Goal: Information Seeking & Learning: Learn about a topic

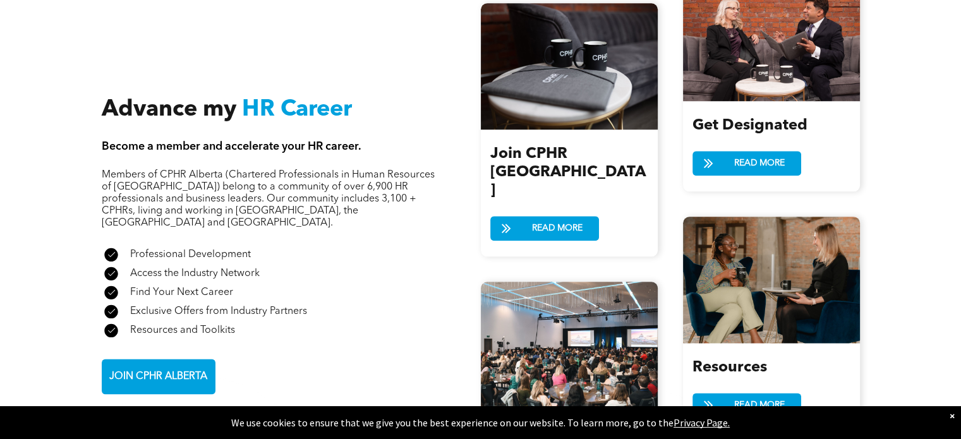
scroll to position [1506, 0]
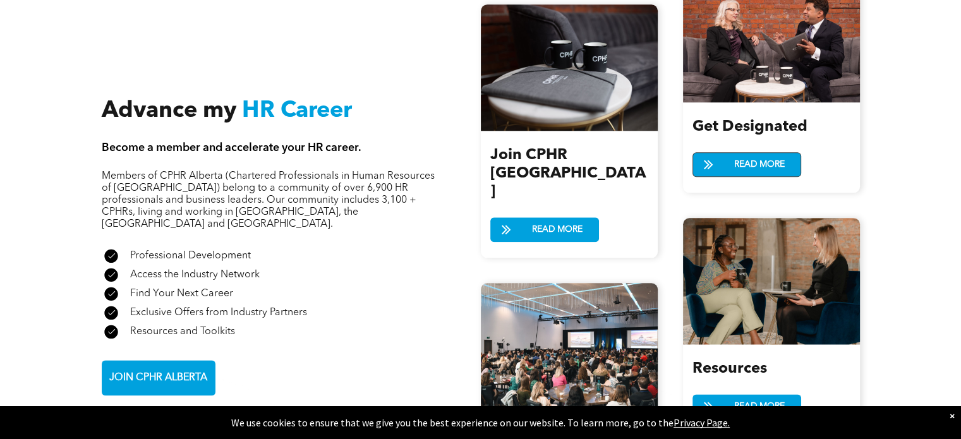
click at [746, 153] on span "READ MORE" at bounding box center [759, 164] width 59 height 23
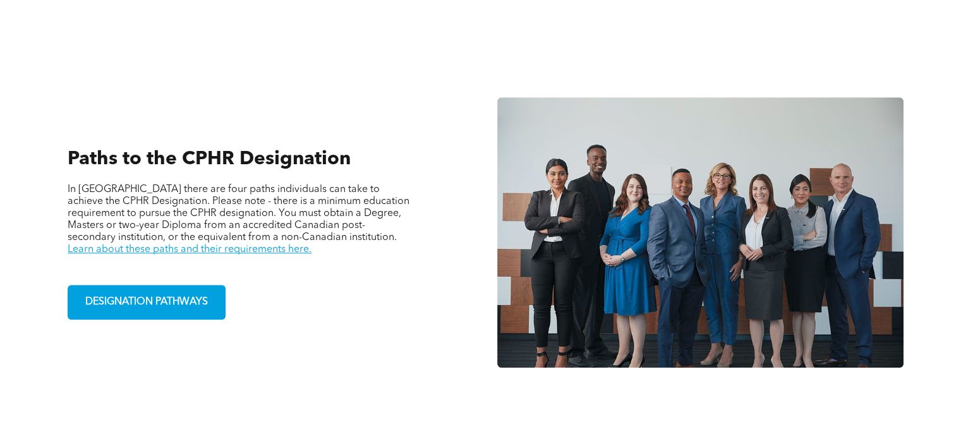
scroll to position [838, 0]
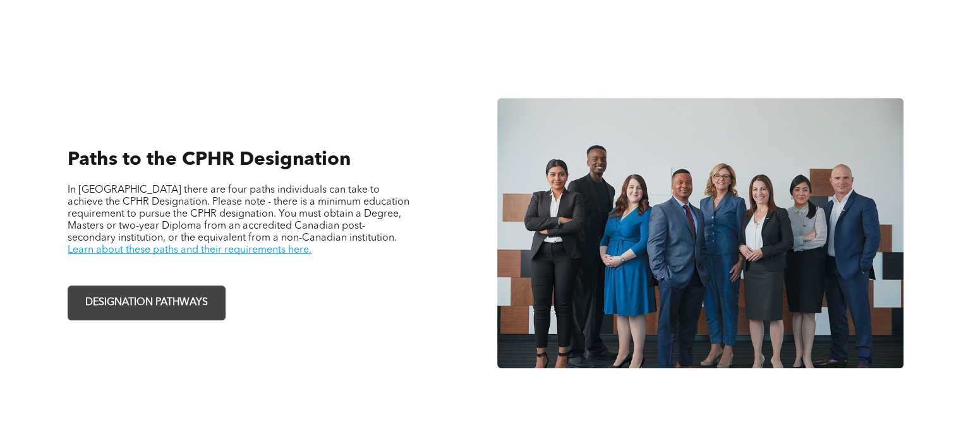
click at [147, 300] on span "DESIGNATION PATHWAYS" at bounding box center [146, 303] width 131 height 25
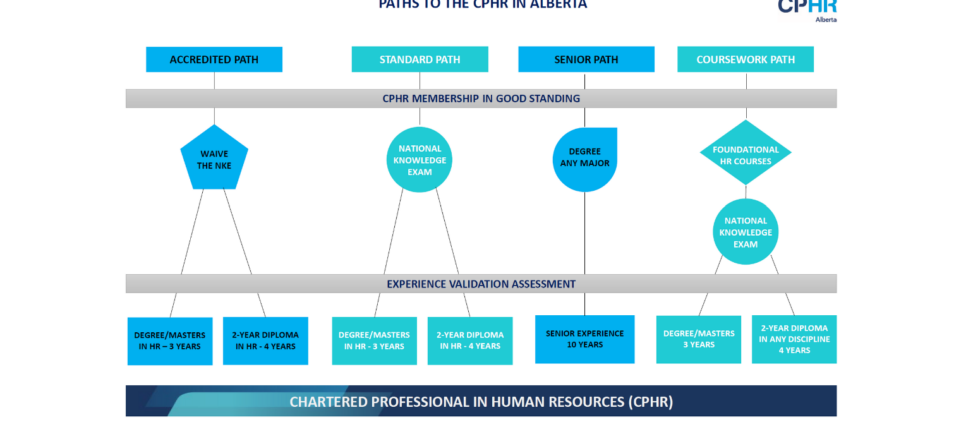
scroll to position [1041, 0]
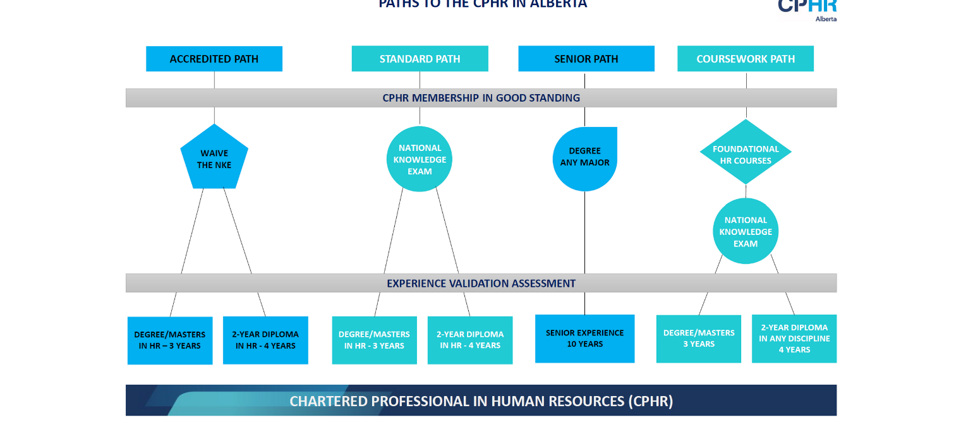
click at [230, 159] on img at bounding box center [481, 204] width 732 height 440
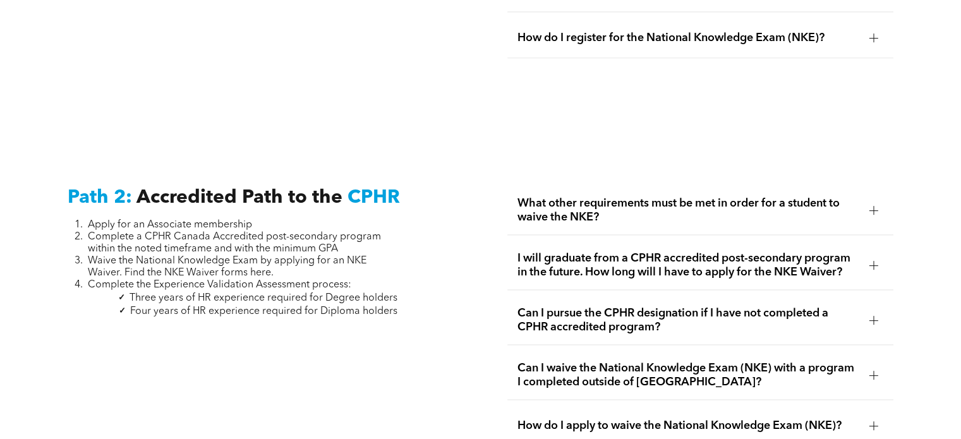
scroll to position [1883, 0]
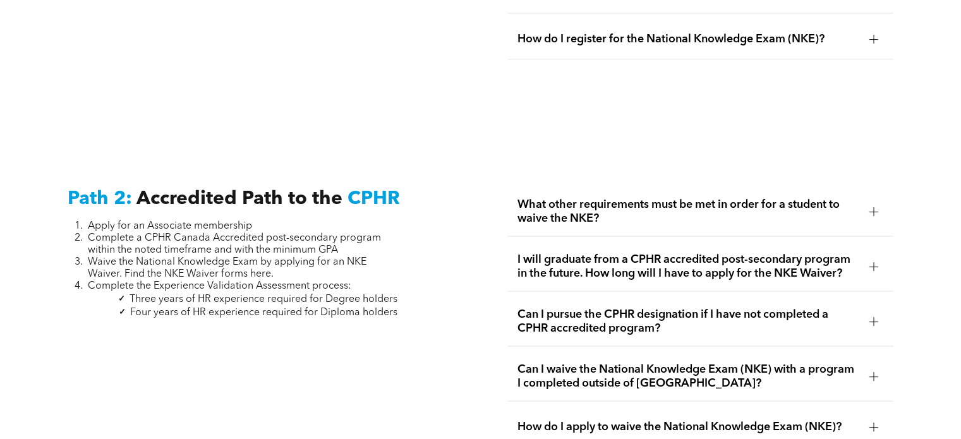
click at [885, 190] on div "What other requirements must be met in order for a student to waive the NKE?" at bounding box center [699, 212] width 385 height 49
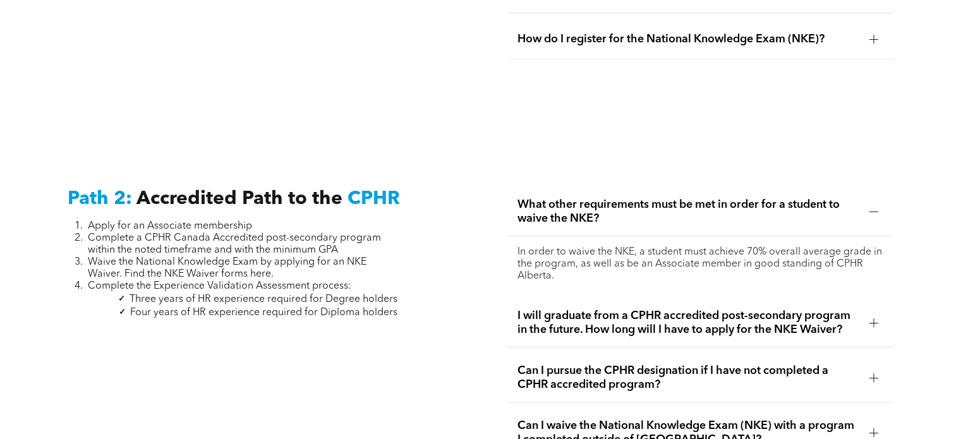
click at [869, 207] on div at bounding box center [873, 211] width 9 height 9
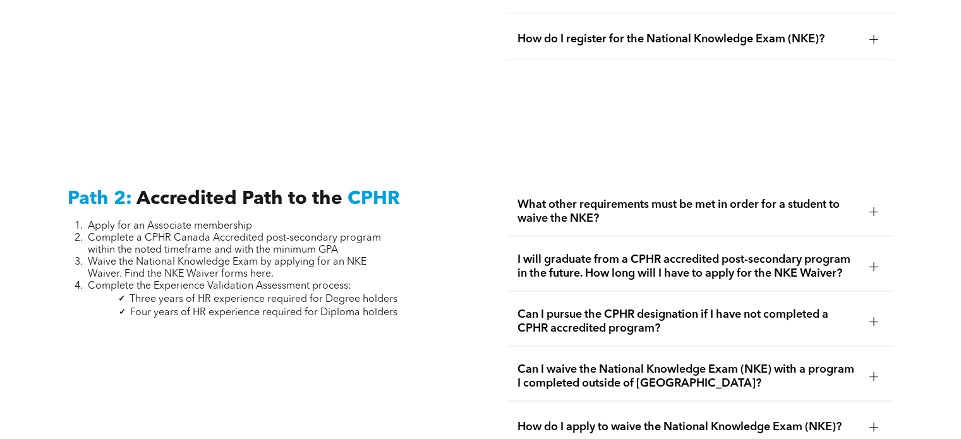
click at [872, 262] on div at bounding box center [873, 266] width 9 height 9
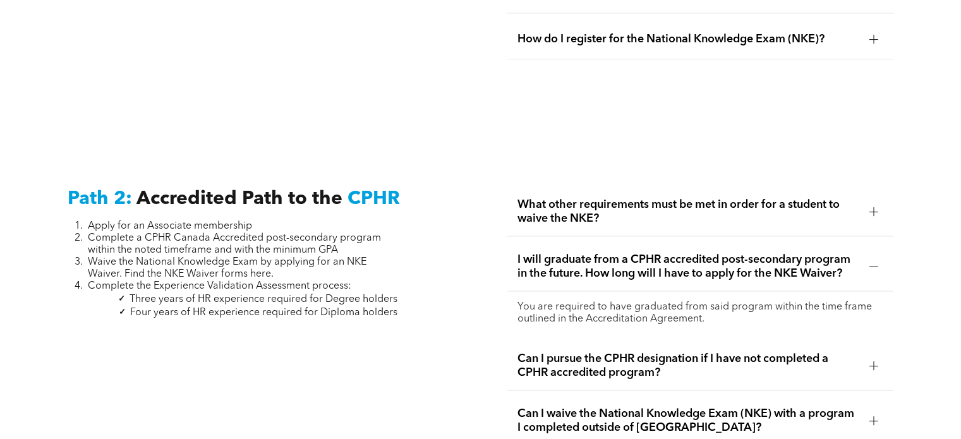
click at [872, 262] on div at bounding box center [873, 266] width 9 height 9
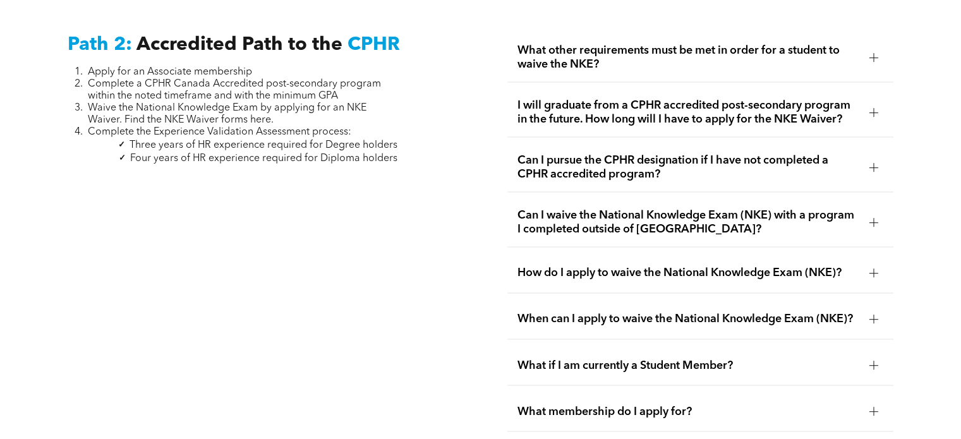
scroll to position [2036, 0]
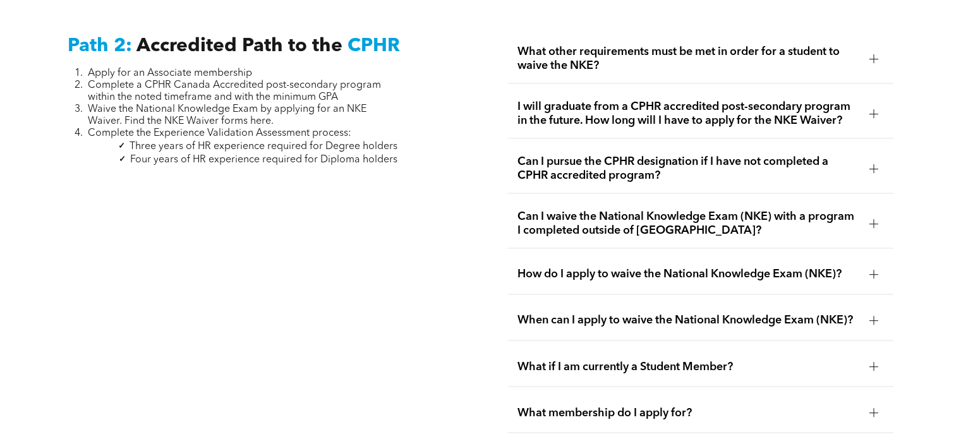
click at [862, 92] on div "I will graduate from a CPHR accredited post-secondary program in the future. Ho…" at bounding box center [699, 114] width 385 height 49
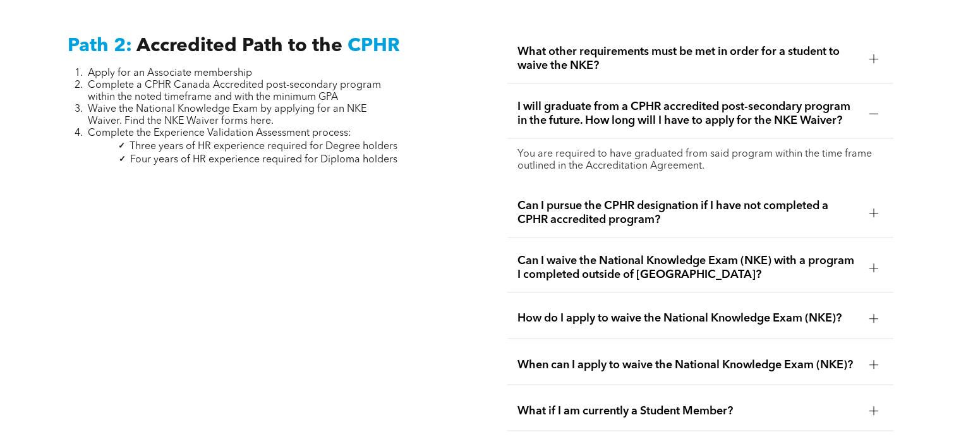
click at [862, 114] on div "I will graduate from a CPHR accredited post-secondary program in the future. Ho…" at bounding box center [699, 114] width 385 height 49
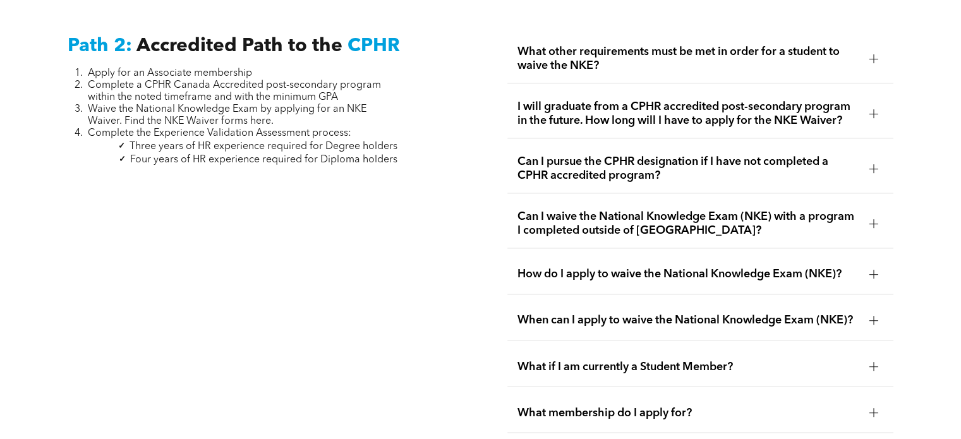
click at [878, 265] on div at bounding box center [873, 274] width 19 height 19
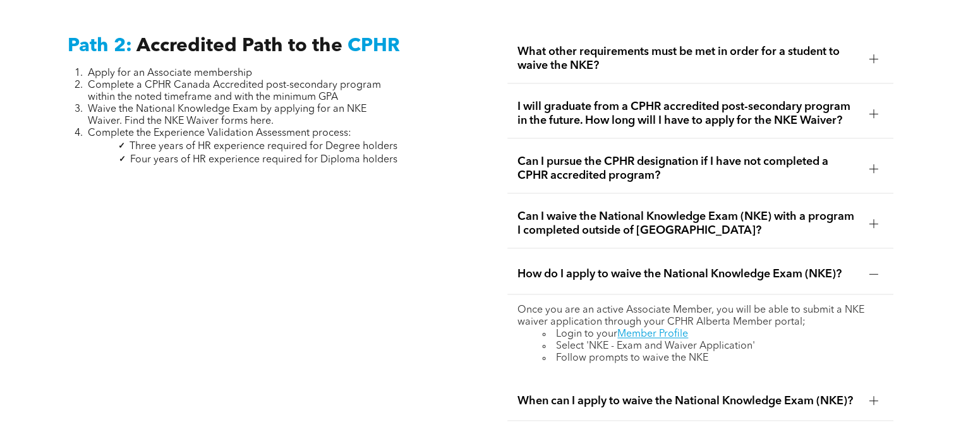
click at [878, 265] on div at bounding box center [873, 274] width 19 height 19
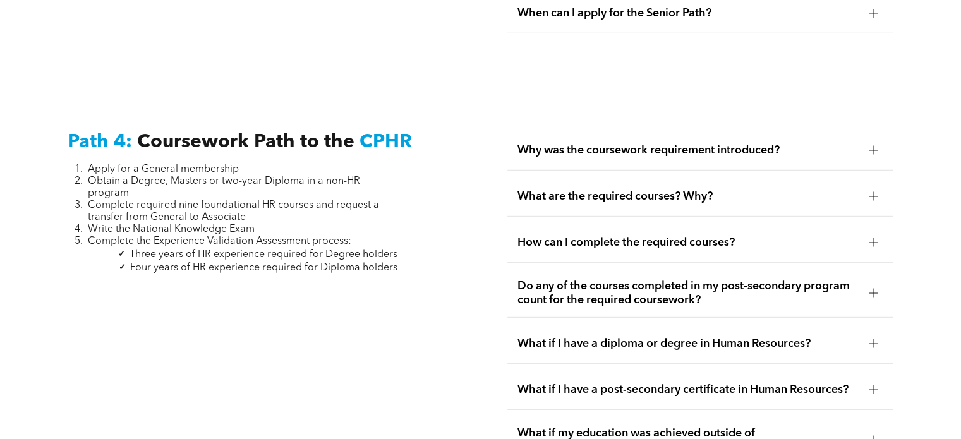
scroll to position [3651, 0]
click at [876, 153] on div "Why was the coursework requirement introduced?" at bounding box center [699, 151] width 385 height 40
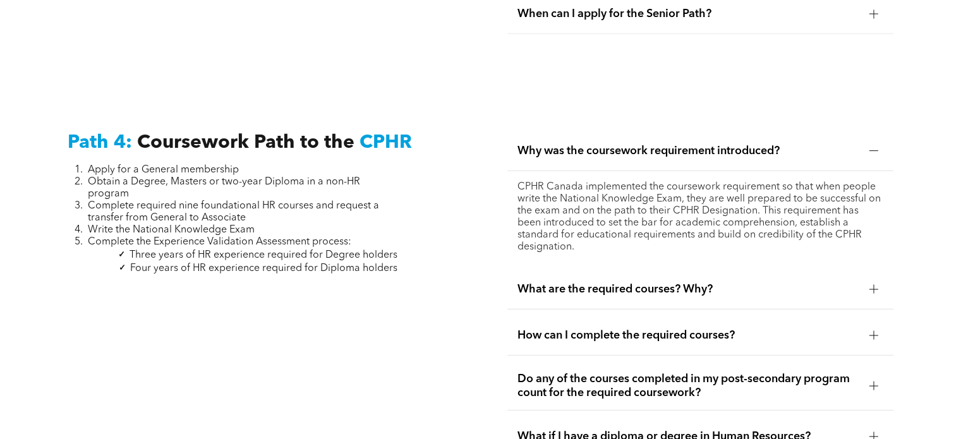
click at [876, 153] on div "Why was the coursework requirement introduced?" at bounding box center [699, 151] width 385 height 40
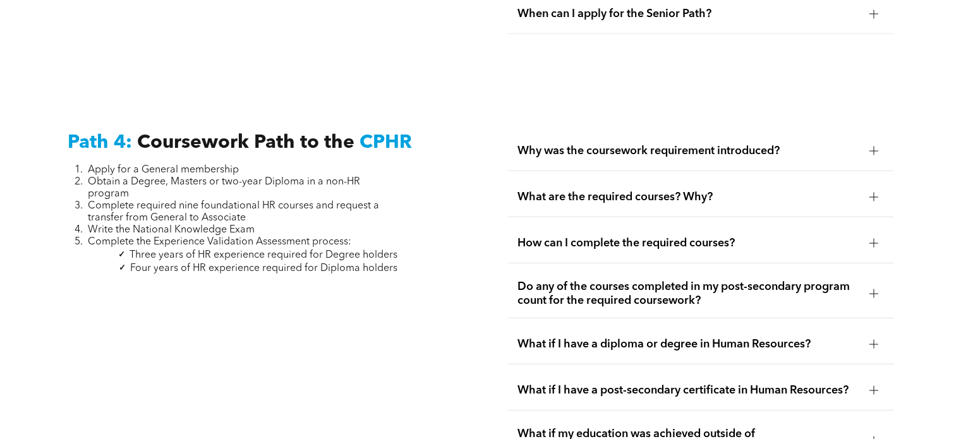
click at [874, 196] on div at bounding box center [873, 196] width 9 height 1
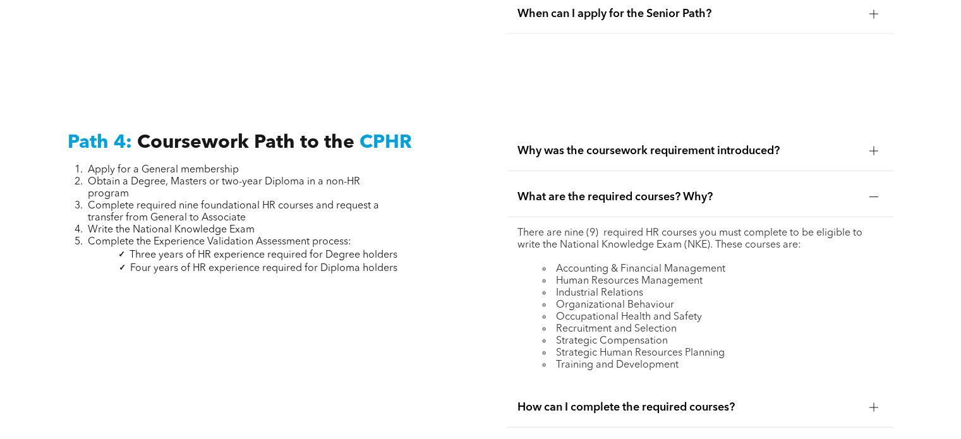
click at [872, 388] on div "How can I complete the required courses?" at bounding box center [699, 408] width 385 height 40
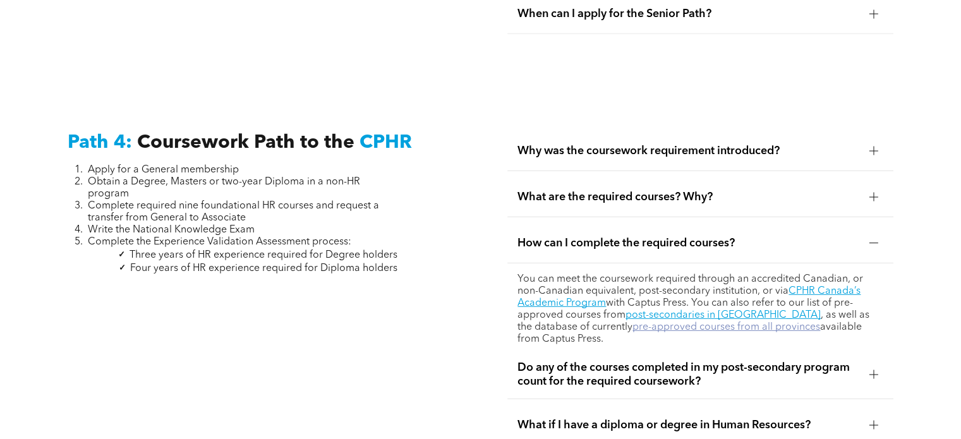
click at [718, 322] on link "pre-approved courses from all provinces" at bounding box center [726, 327] width 188 height 10
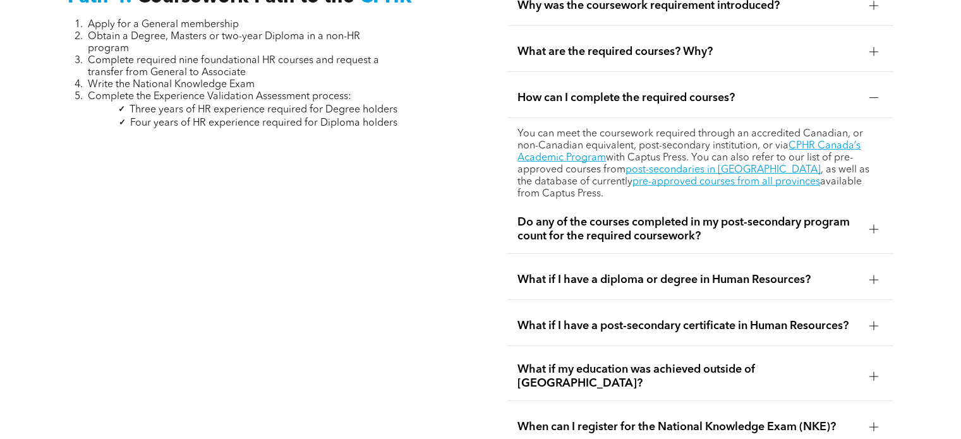
scroll to position [3795, 0]
click at [879, 221] on div at bounding box center [873, 230] width 19 height 19
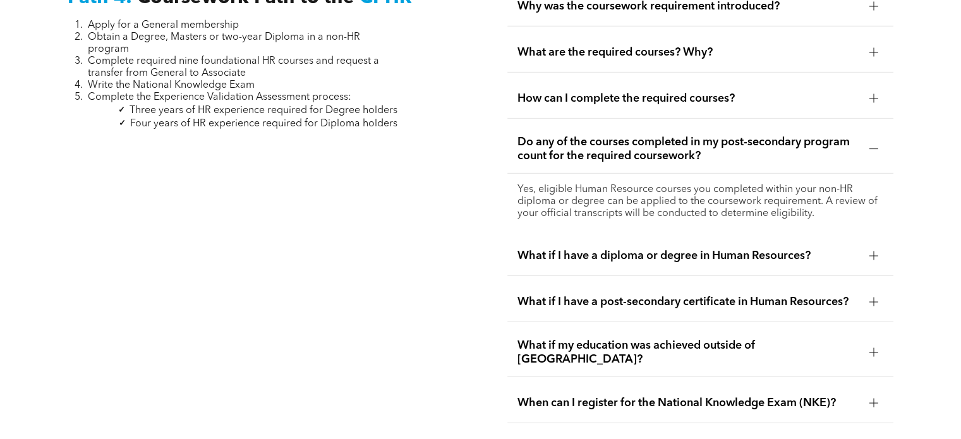
click at [874, 97] on div at bounding box center [873, 98] width 19 height 19
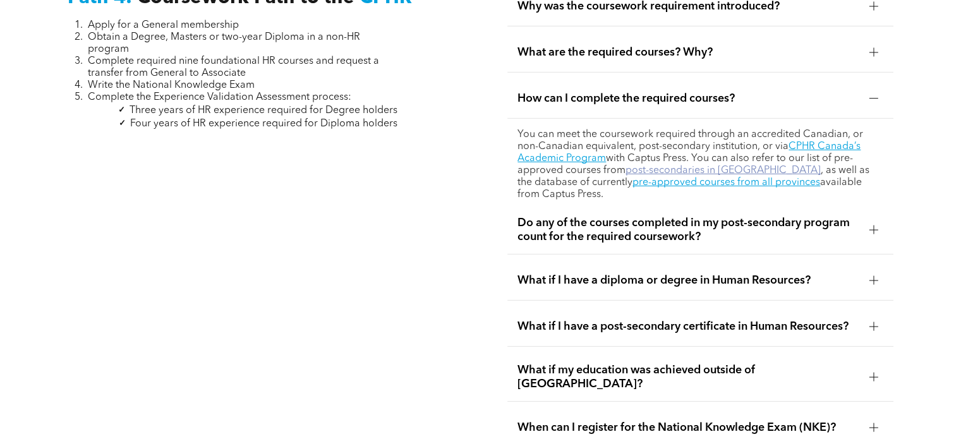
click at [721, 166] on link "post-secondaries in [GEOGRAPHIC_DATA]" at bounding box center [722, 171] width 195 height 10
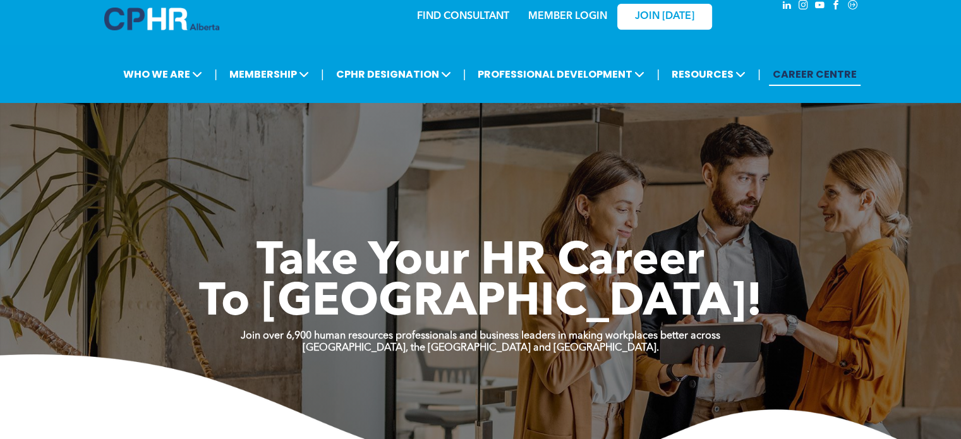
scroll to position [18, 0]
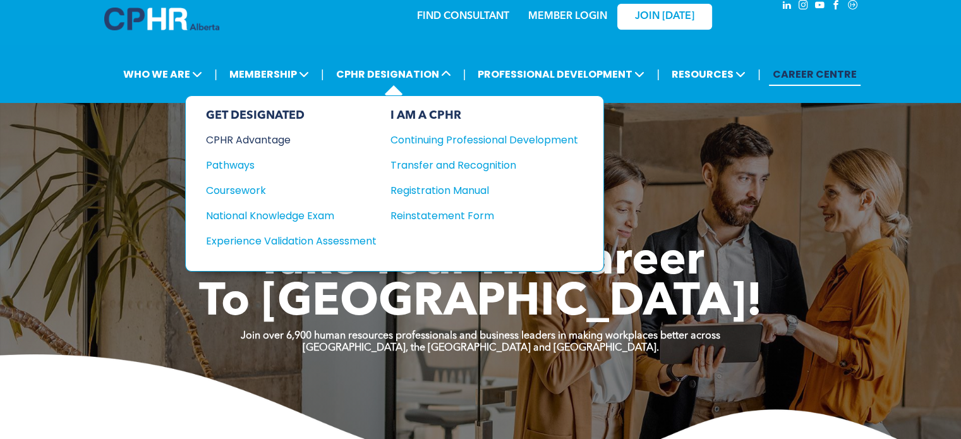
click at [272, 141] on div "CPHR Advantage" at bounding box center [283, 140] width 154 height 16
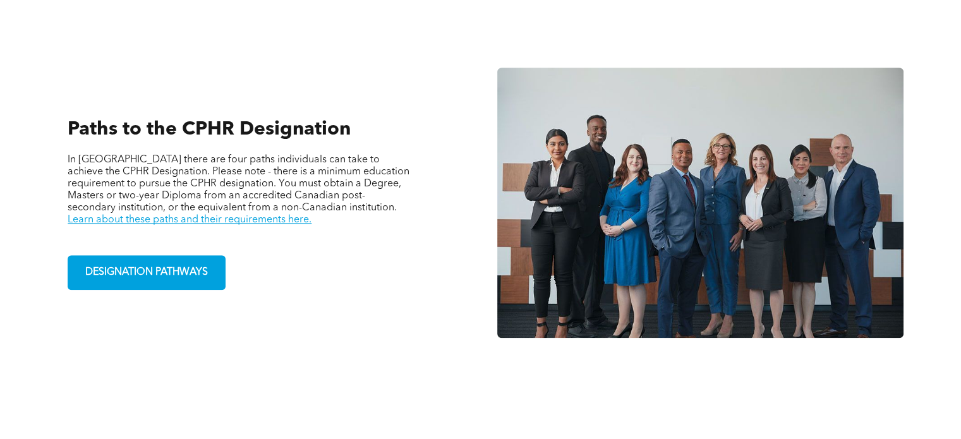
scroll to position [895, 0]
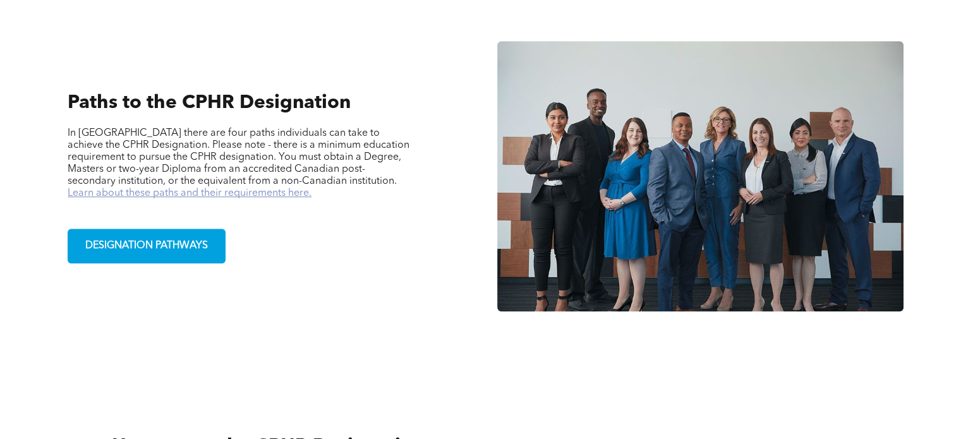
click at [143, 188] on link "Learn about these paths and their requirements here." at bounding box center [190, 193] width 244 height 10
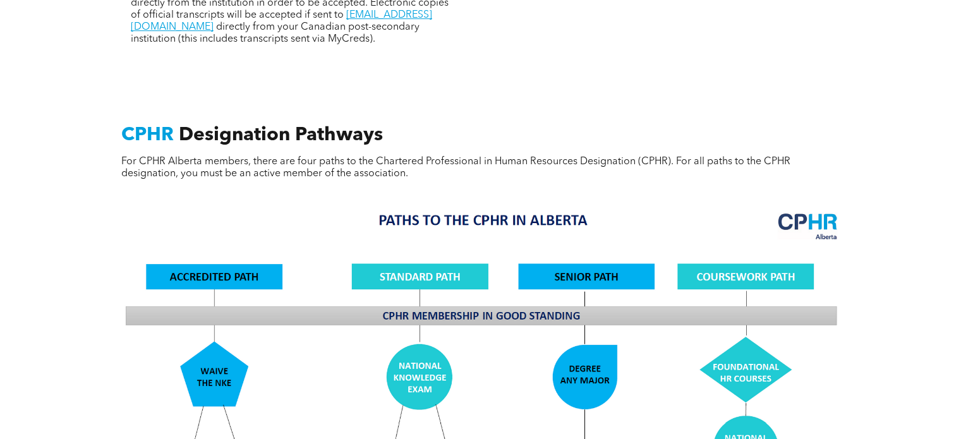
scroll to position [824, 0]
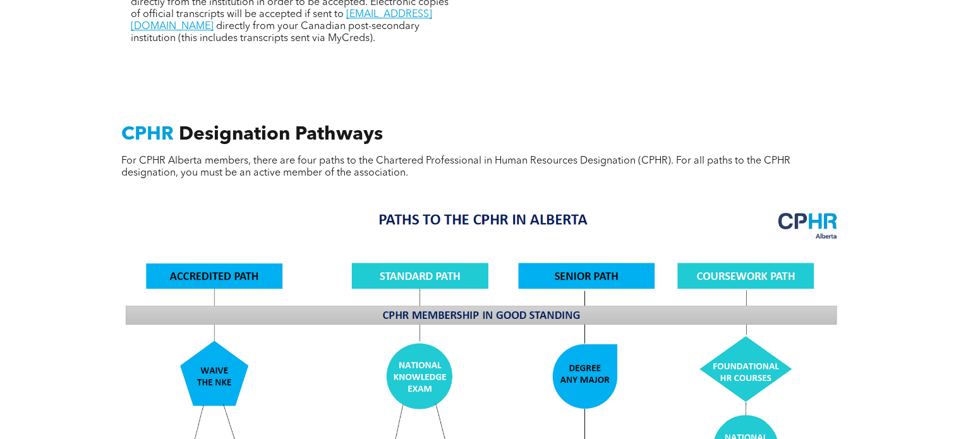
click at [468, 293] on img at bounding box center [481, 422] width 732 height 440
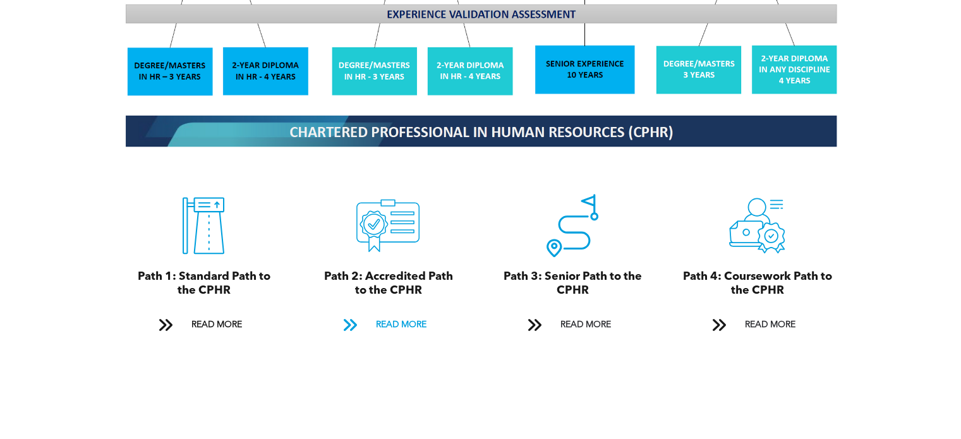
scroll to position [1309, 0]
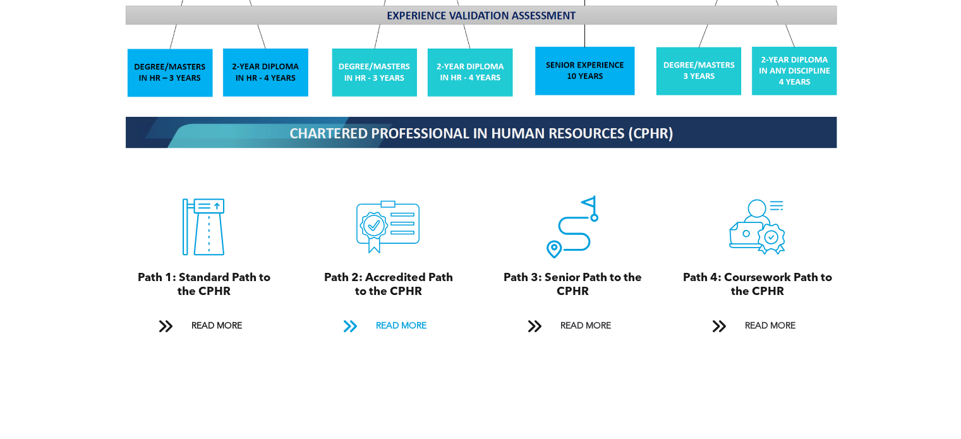
click at [384, 315] on span "READ MORE" at bounding box center [400, 326] width 59 height 23
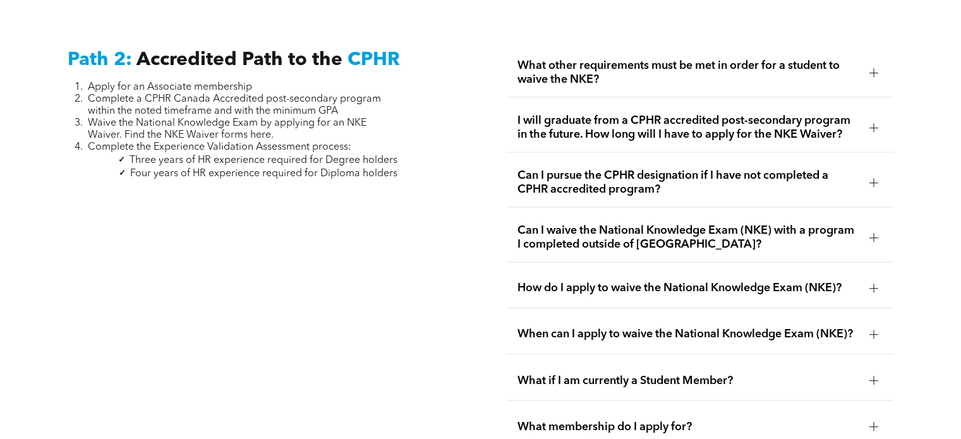
scroll to position [2022, 0]
click at [747, 73] on div "What other requirements must be met in order for a student to waive the NKE?" at bounding box center [699, 72] width 385 height 49
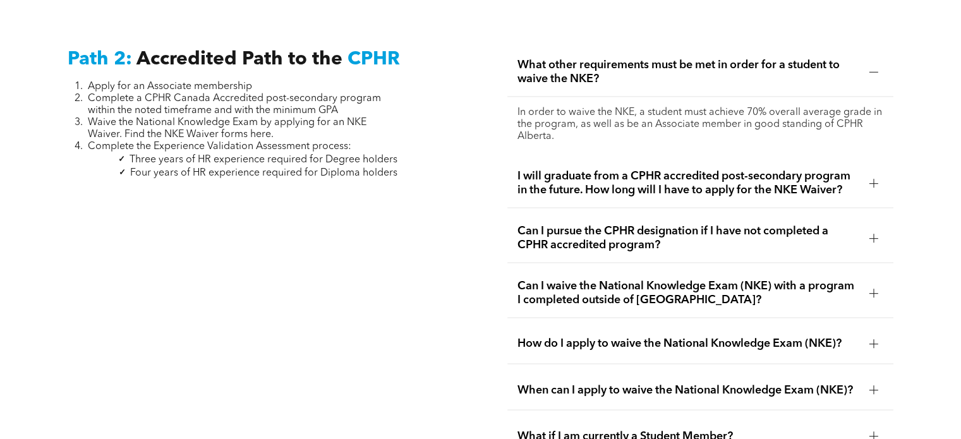
click at [747, 73] on div "What other requirements must be met in order for a student to waive the NKE?" at bounding box center [699, 72] width 385 height 49
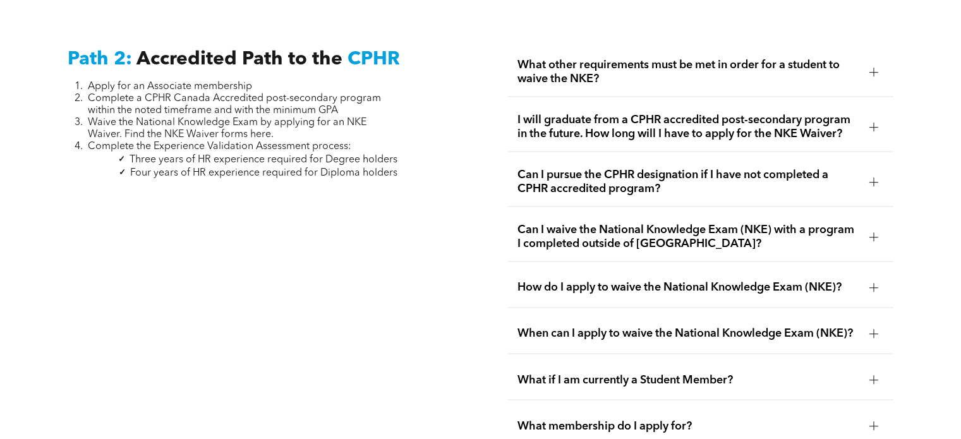
click at [728, 113] on span "I will graduate from a CPHR accredited post-secondary program in the future. Ho…" at bounding box center [687, 127] width 341 height 28
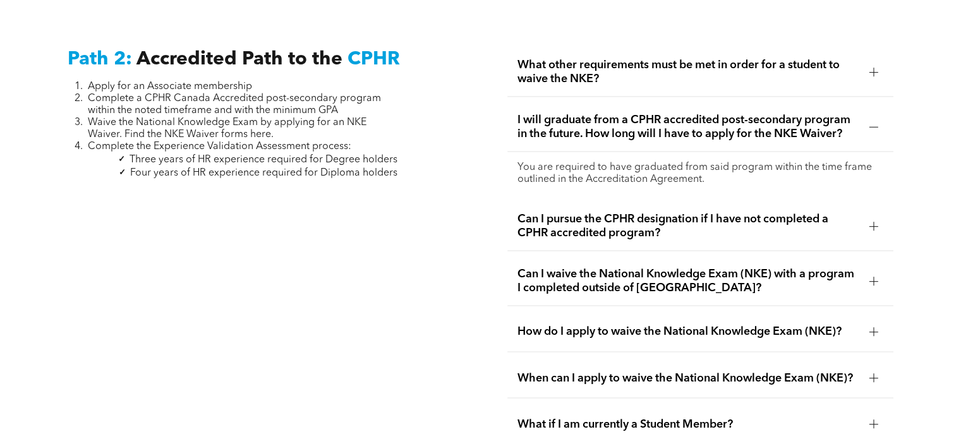
click at [728, 113] on span "I will graduate from a CPHR accredited post-secondary program in the future. Ho…" at bounding box center [687, 127] width 341 height 28
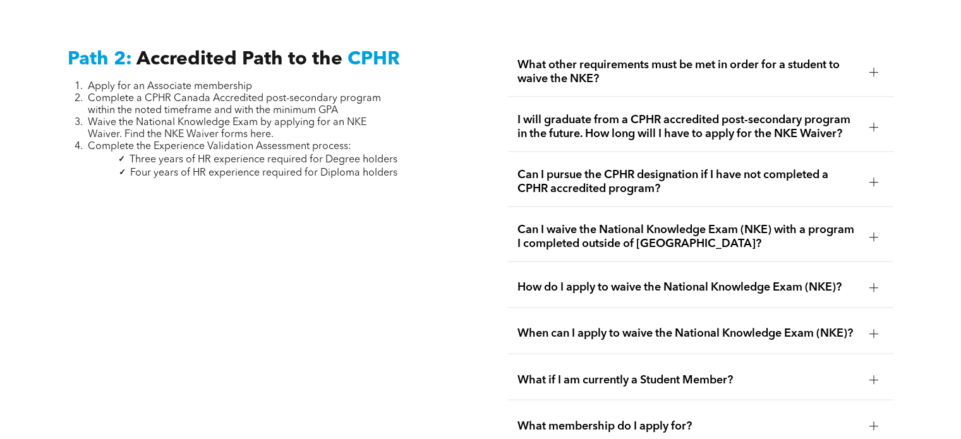
click at [680, 168] on span "Can I pursue the CPHR designation if I have not completed a CPHR accredited pro…" at bounding box center [687, 182] width 341 height 28
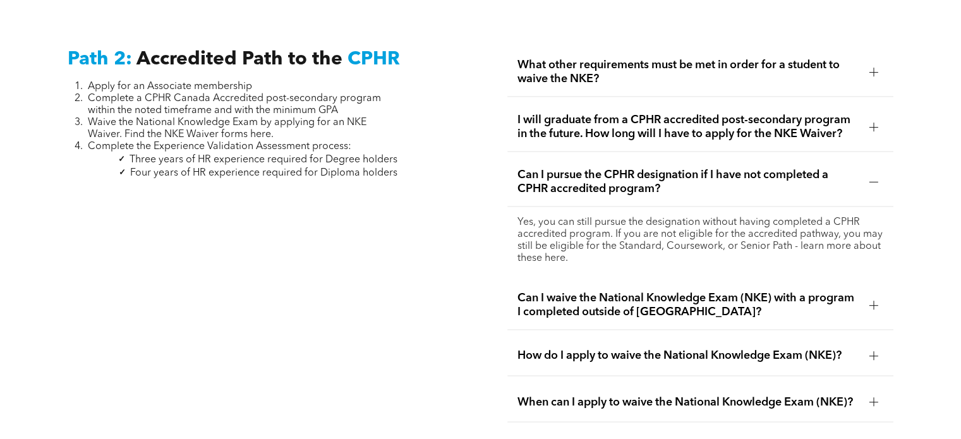
click at [680, 168] on span "Can I pursue the CPHR designation if I have not completed a CPHR accredited pro…" at bounding box center [687, 182] width 341 height 28
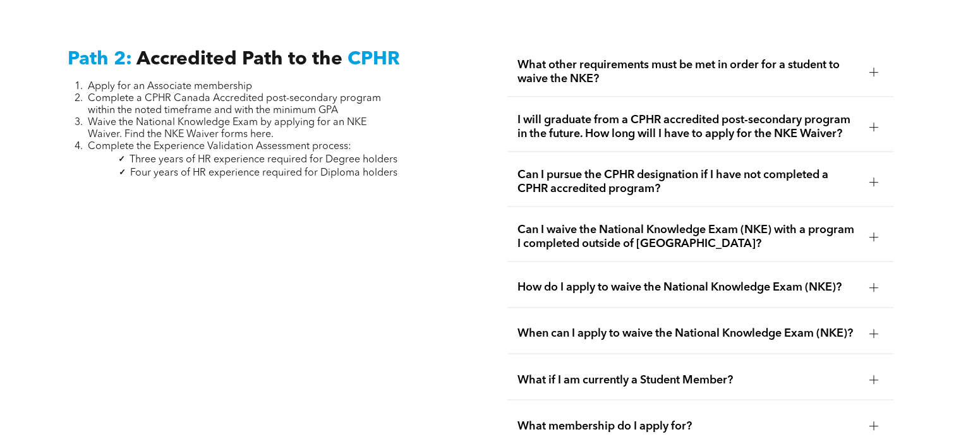
click at [695, 114] on span "I will graduate from a CPHR accredited post-secondary program in the future. Ho…" at bounding box center [687, 127] width 341 height 28
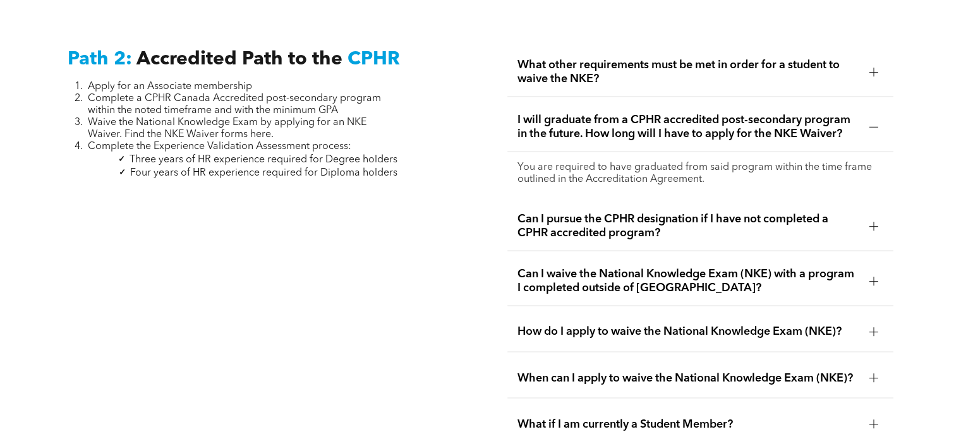
click at [656, 215] on span "Can I pursue the CPHR designation if I have not completed a CPHR accredited pro…" at bounding box center [687, 226] width 341 height 28
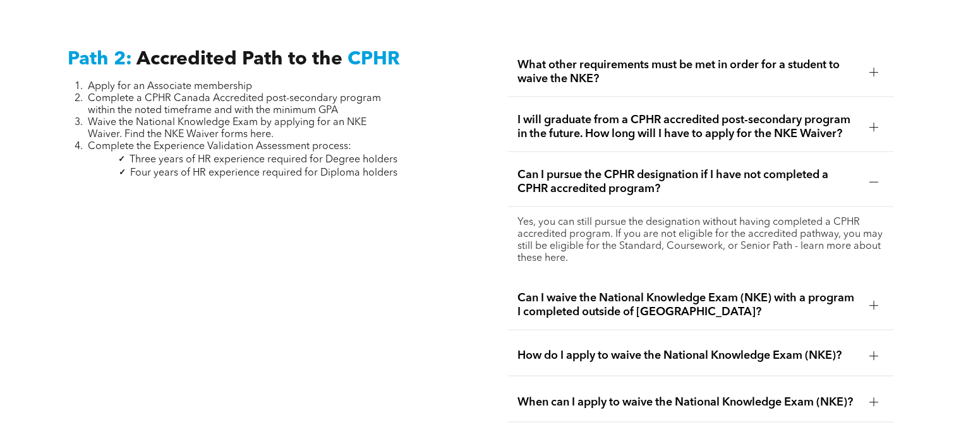
click at [667, 181] on div "Can I pursue the CPHR designation if I have not completed a CPHR accredited pro…" at bounding box center [699, 182] width 385 height 49
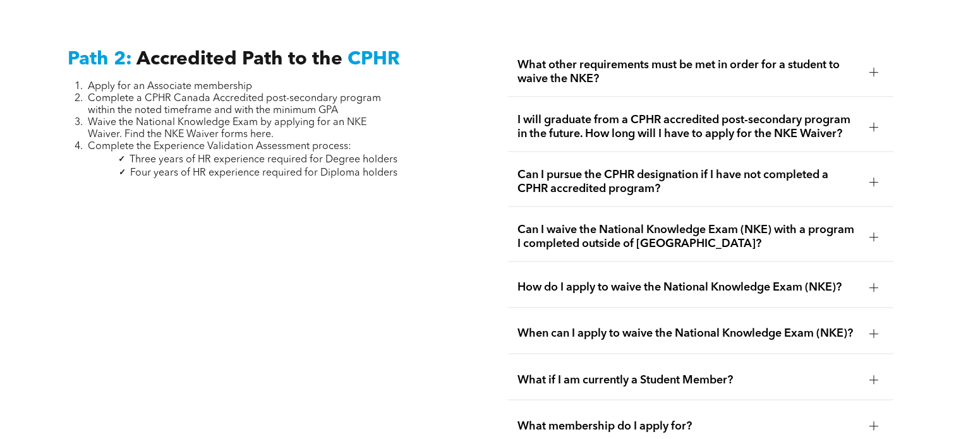
click at [619, 281] on span "How do I apply to waive the National Knowledge Exam (NKE)?" at bounding box center [687, 288] width 341 height 14
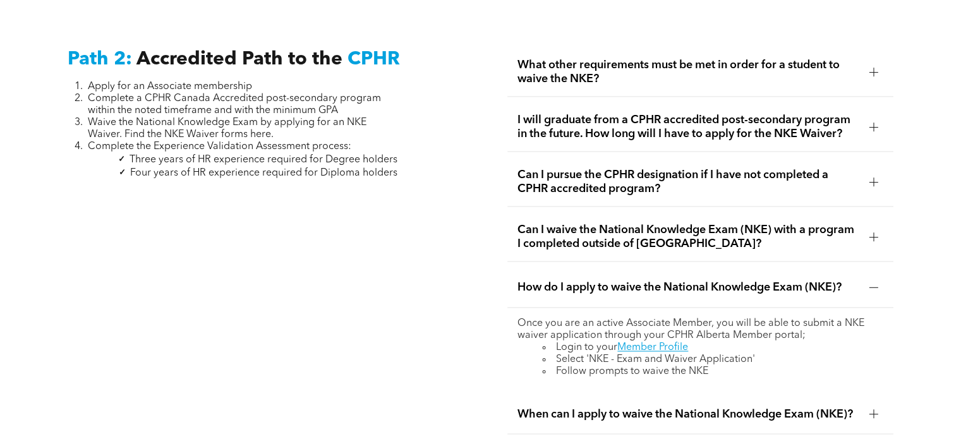
click at [619, 281] on span "How do I apply to waive the National Knowledge Exam (NKE)?" at bounding box center [687, 288] width 341 height 14
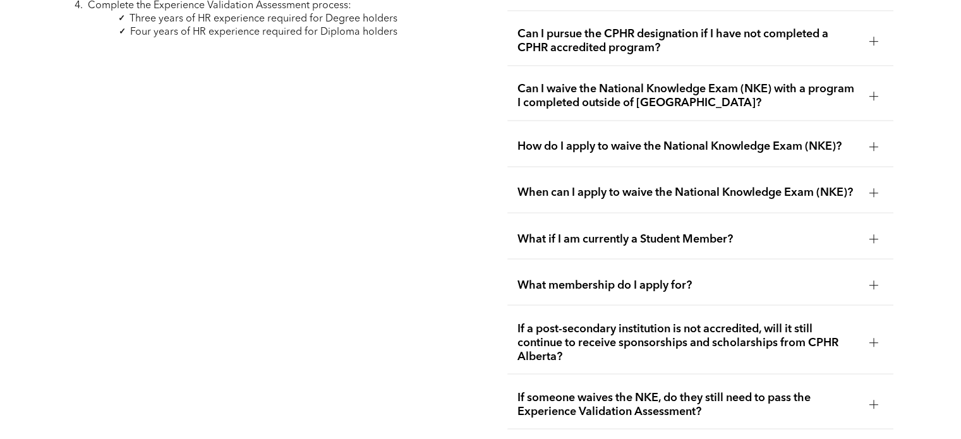
scroll to position [2164, 0]
click at [620, 219] on div "What if I am currently a Student Member?" at bounding box center [699, 239] width 385 height 40
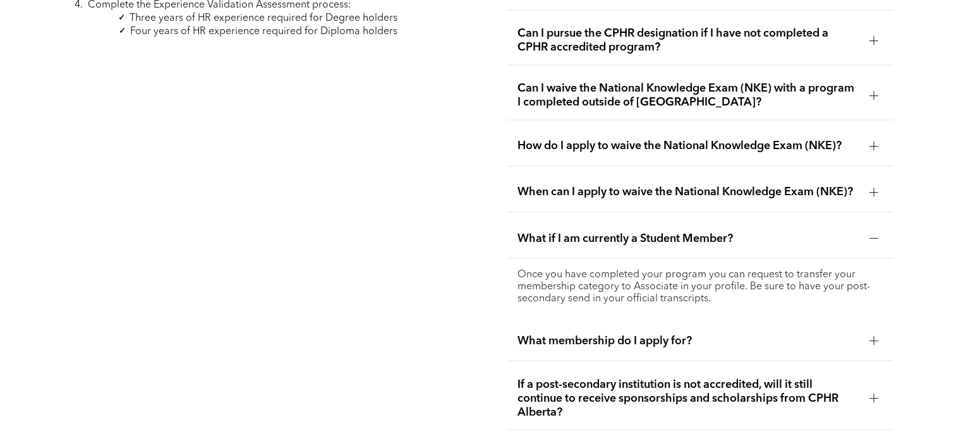
click at [620, 219] on div "What if I am currently a Student Member?" at bounding box center [699, 239] width 385 height 40
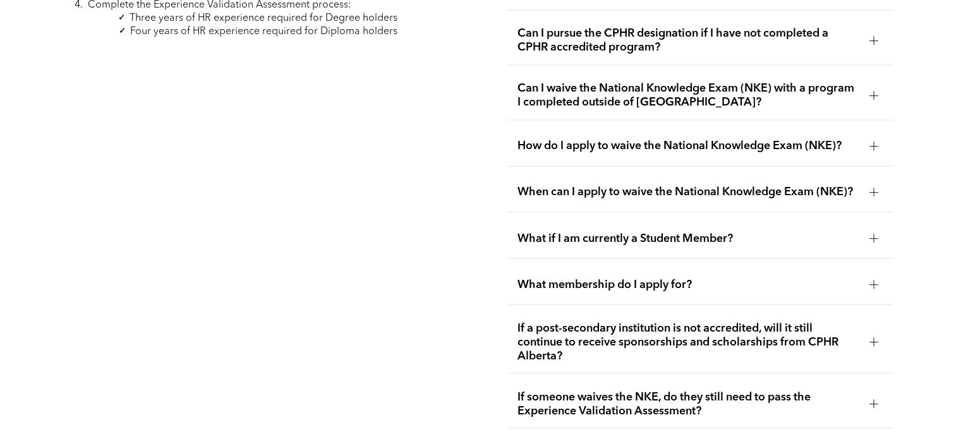
click at [593, 267] on div "What membership do I apply for?" at bounding box center [699, 285] width 385 height 40
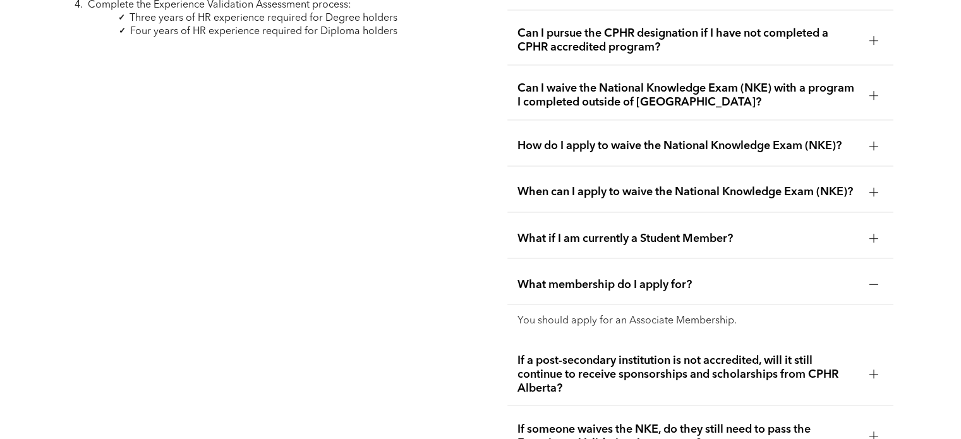
click at [593, 267] on div "What membership do I apply for?" at bounding box center [699, 285] width 385 height 40
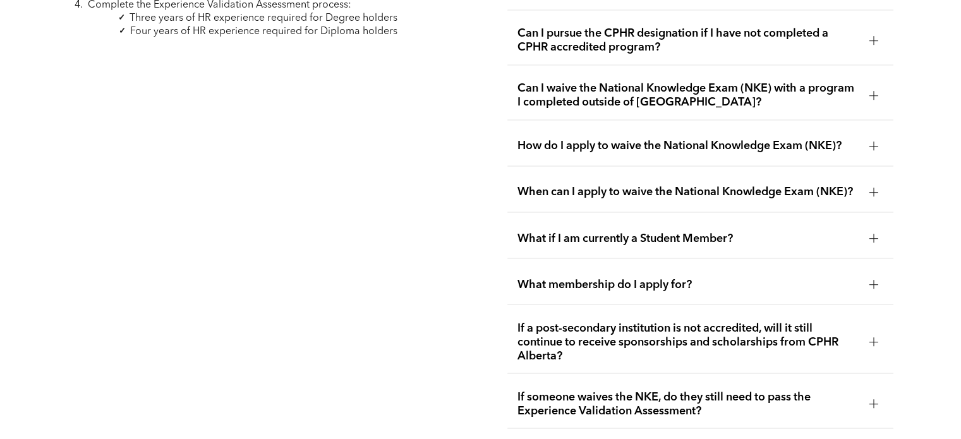
click at [593, 267] on div "What membership do I apply for?" at bounding box center [699, 285] width 385 height 40
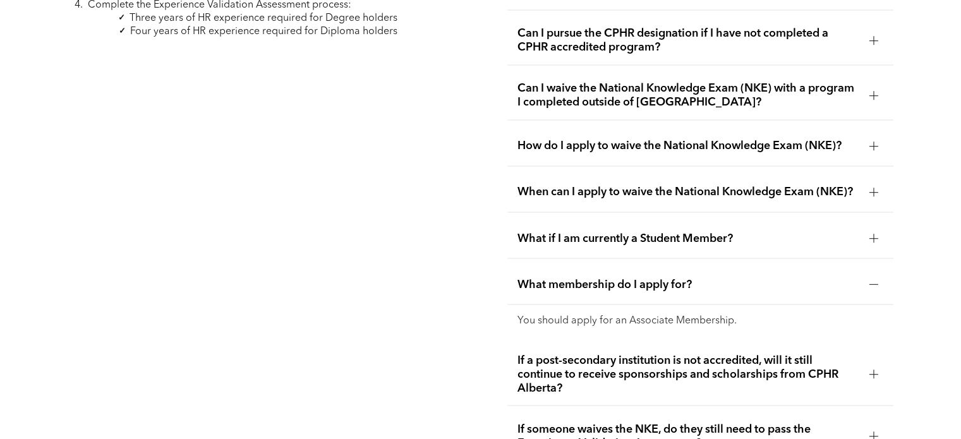
click at [593, 267] on div "What membership do I apply for?" at bounding box center [699, 285] width 385 height 40
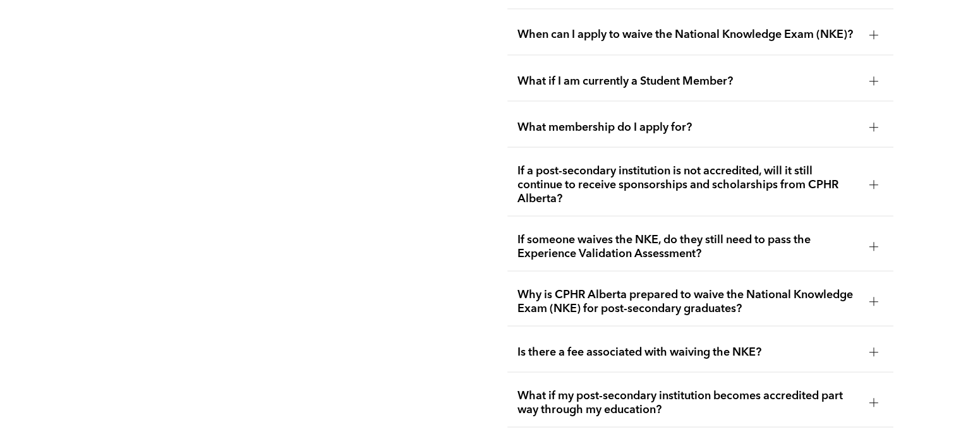
scroll to position [2321, 0]
click at [588, 164] on span "If a post-secondary institution is not accredited, will it still continue to re…" at bounding box center [687, 185] width 341 height 42
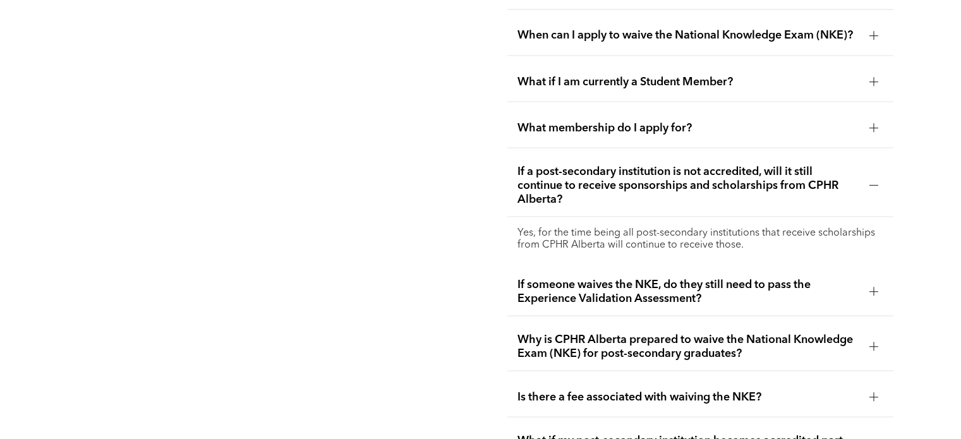
click at [589, 164] on span "If a post-secondary institution is not accredited, will it still continue to re…" at bounding box center [687, 185] width 341 height 42
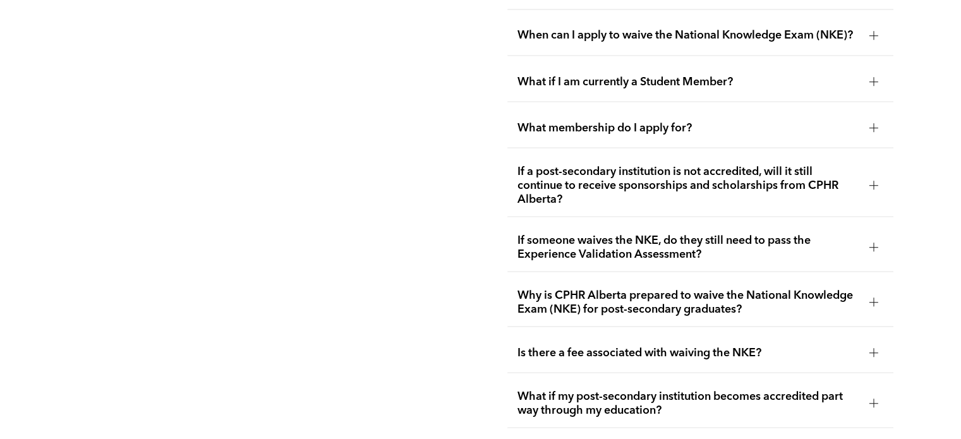
click at [588, 212] on ul "What other requirements must be met in order for a student to waive the NKE? In…" at bounding box center [699, 268] width 385 height 1036
click at [583, 233] on span "If someone waives the NKE, do they still need to pass the Experience Validation…" at bounding box center [687, 247] width 341 height 28
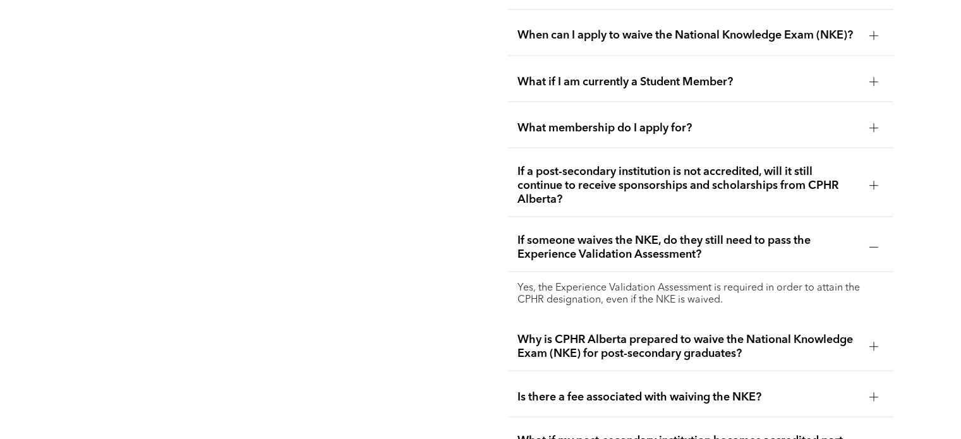
click at [583, 233] on span "If someone waives the NKE, do they still need to pass the Experience Validation…" at bounding box center [687, 247] width 341 height 28
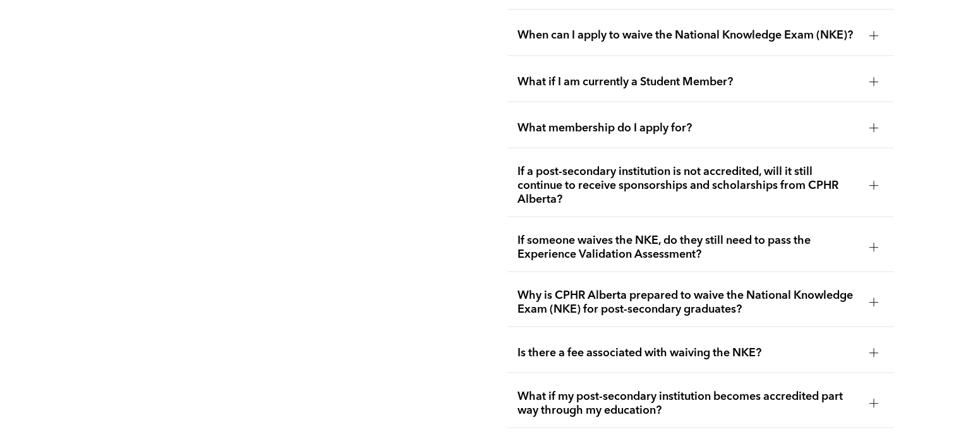
click at [593, 288] on span "Why is CPHR Alberta prepared to waive the National Knowledge Exam (NKE) for pos…" at bounding box center [687, 302] width 341 height 28
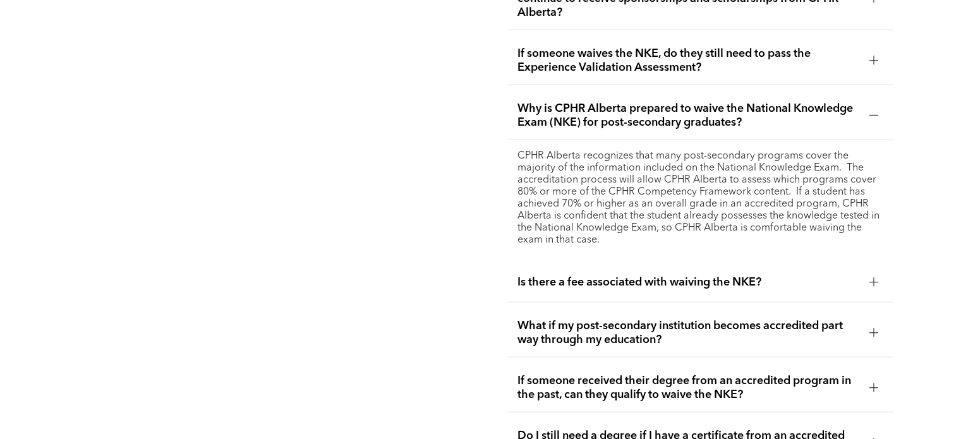
scroll to position [2506, 0]
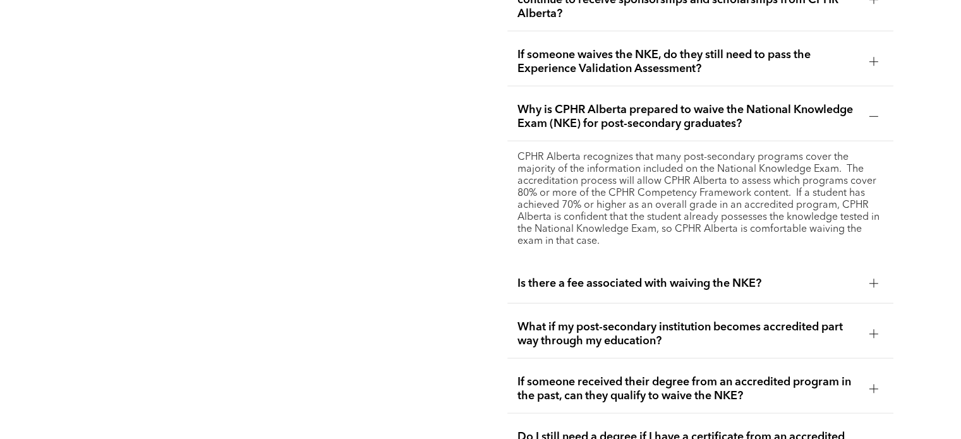
click at [652, 104] on span "Why is CPHR Alberta prepared to waive the National Knowledge Exam (NKE) for pos…" at bounding box center [687, 117] width 341 height 28
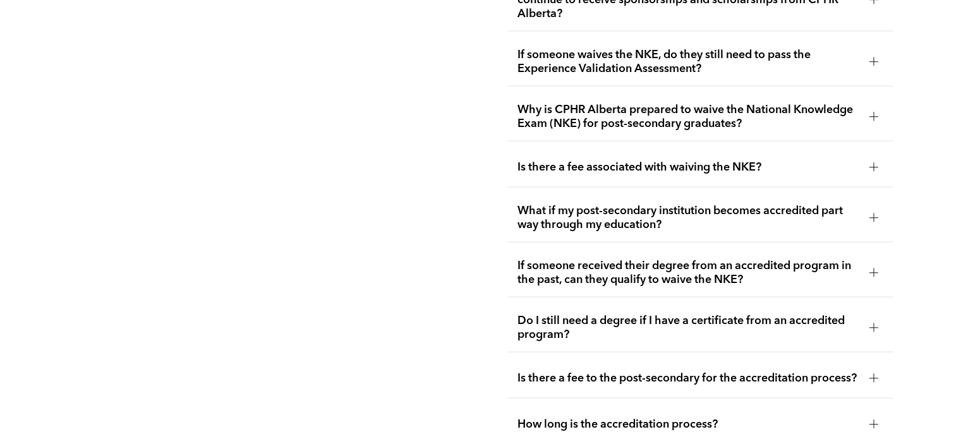
click at [607, 160] on span "Is there a fee associated with waiving the NKE?" at bounding box center [687, 167] width 341 height 14
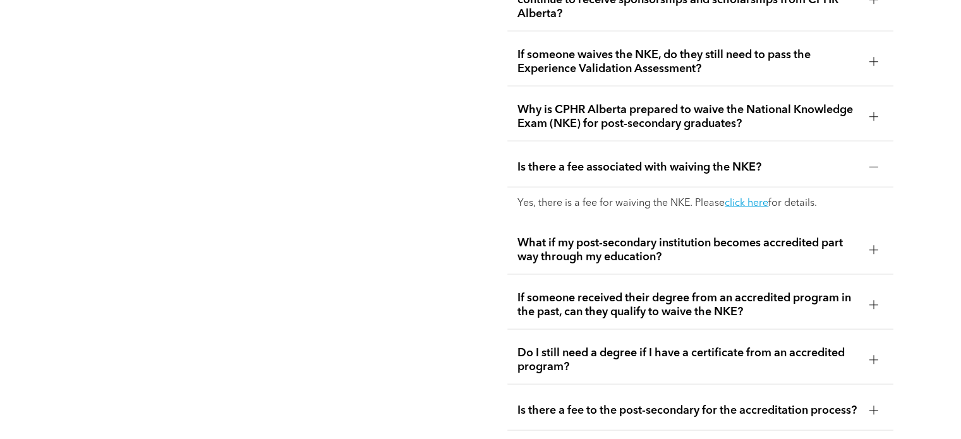
click at [607, 160] on span "Is there a fee associated with waiving the NKE?" at bounding box center [687, 167] width 341 height 14
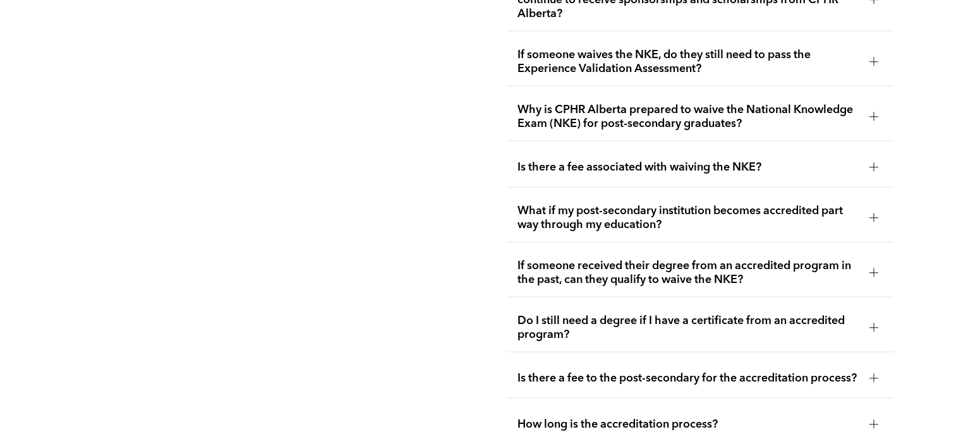
click at [588, 206] on span "What if my post-secondary institution becomes accredited part way through my ed…" at bounding box center [687, 218] width 341 height 28
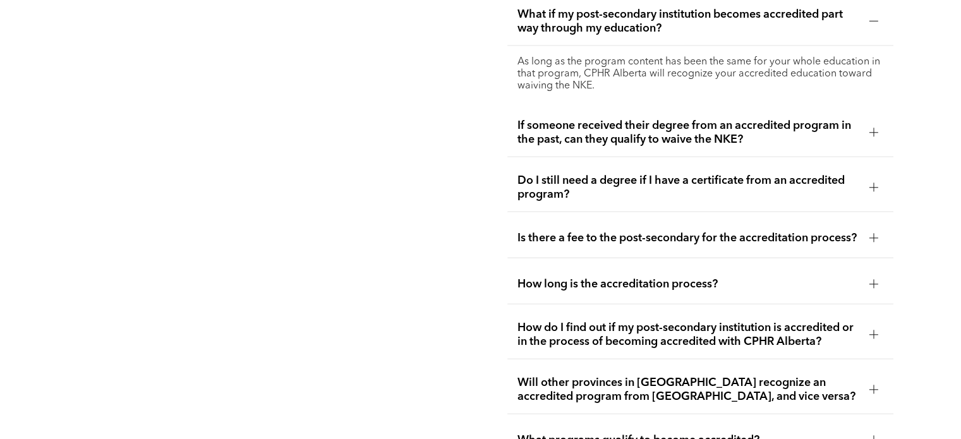
scroll to position [2702, 0]
click at [742, 119] on span "If someone received their degree from an accredited program in the past, can th…" at bounding box center [687, 133] width 341 height 28
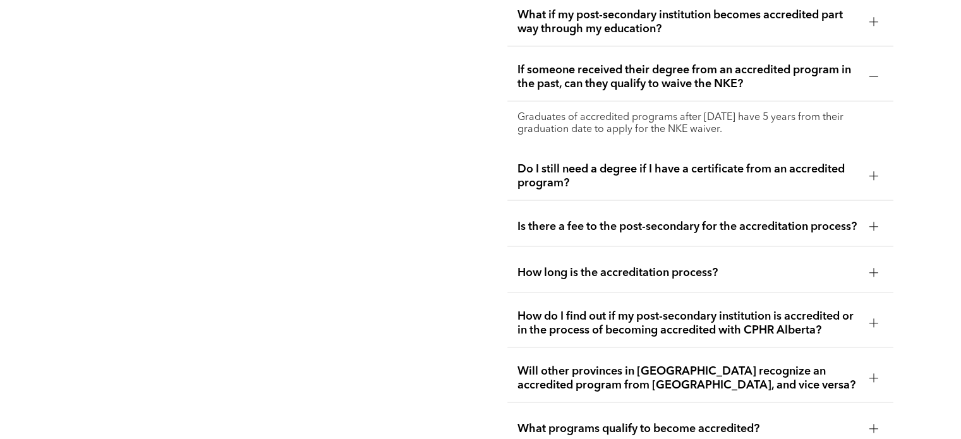
click at [632, 64] on span "If someone received their degree from an accredited program in the past, can th…" at bounding box center [687, 77] width 341 height 28
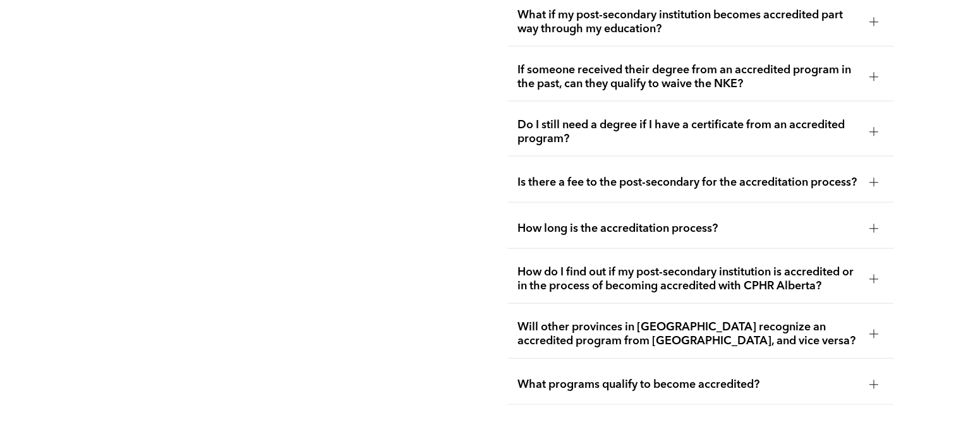
click at [605, 131] on span "Do I still need a degree if I have a certificate from an accredited program?" at bounding box center [687, 132] width 341 height 28
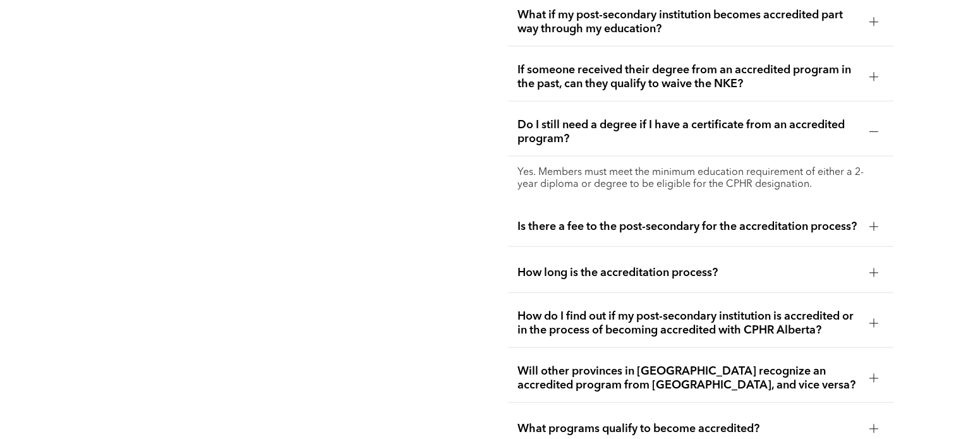
click at [605, 131] on span "Do I still need a degree if I have a certificate from an accredited program?" at bounding box center [687, 132] width 341 height 28
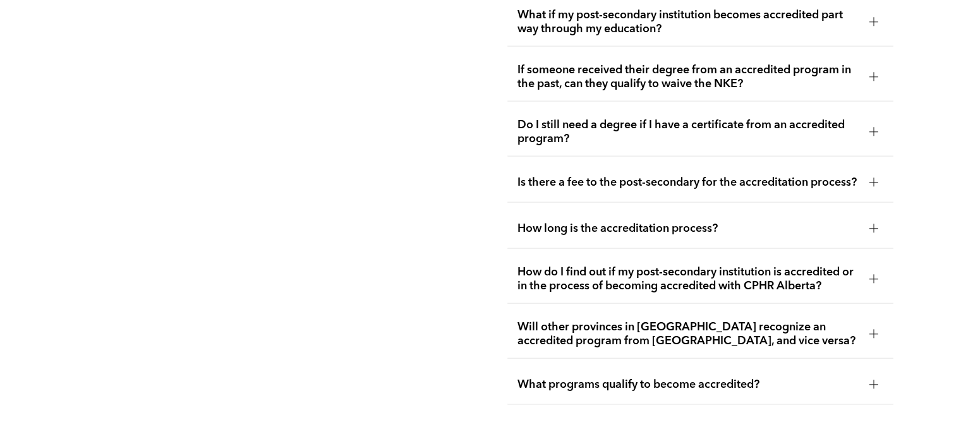
click at [574, 181] on span "Is there a fee to the post-secondary for the accreditation process?" at bounding box center [687, 183] width 341 height 14
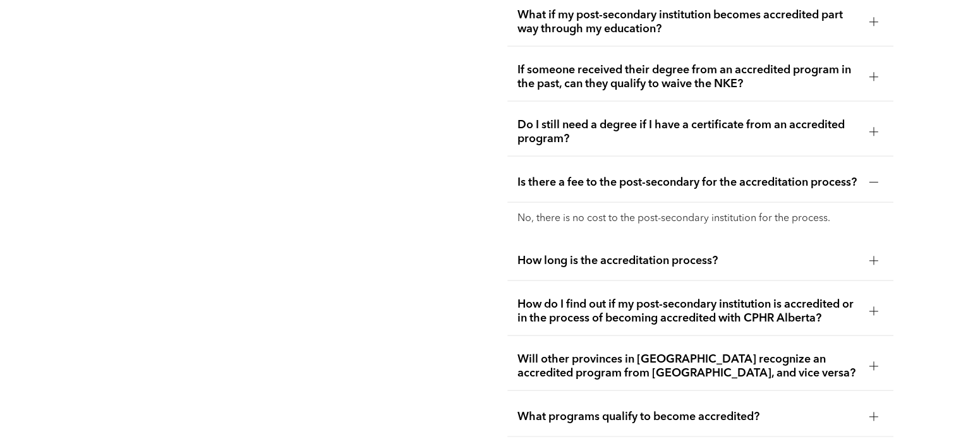
click at [584, 176] on span "Is there a fee to the post-secondary for the accreditation process?" at bounding box center [687, 183] width 341 height 14
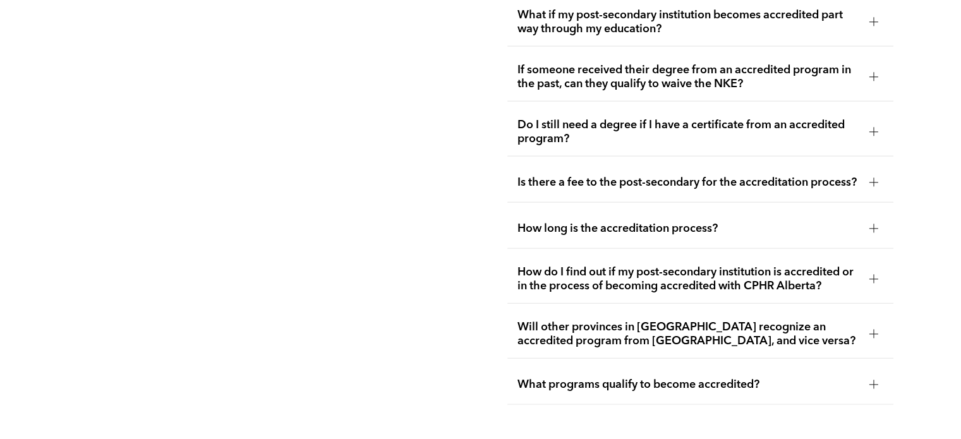
click at [562, 217] on div "How long is the accreditation process?" at bounding box center [699, 229] width 385 height 40
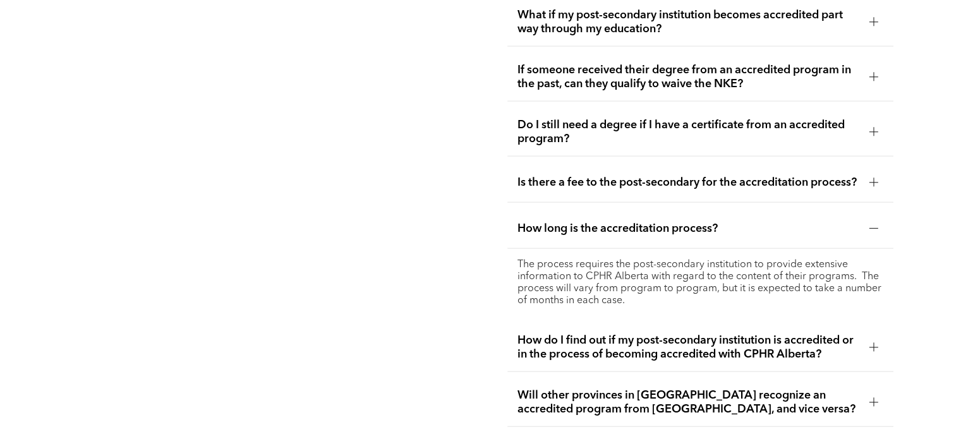
click at [562, 217] on div "How long is the accreditation process?" at bounding box center [699, 229] width 385 height 40
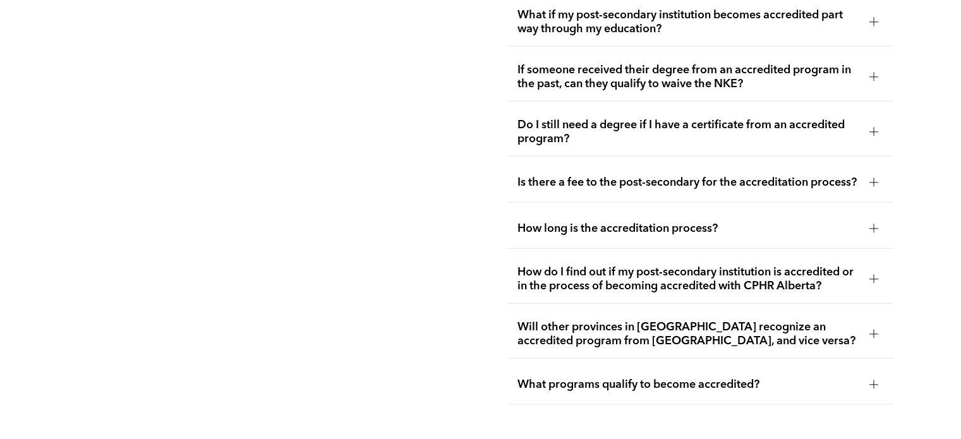
click at [561, 265] on span "How do I find out if my post-secondary institution is accredited or in the proc…" at bounding box center [687, 279] width 341 height 28
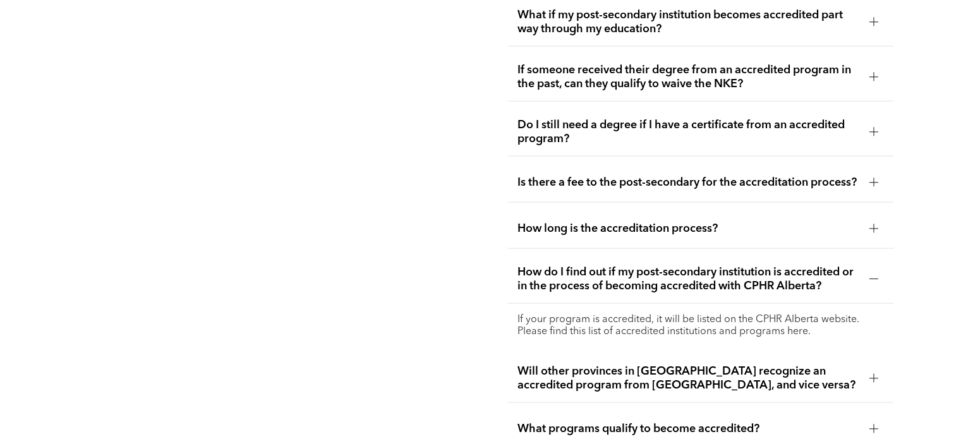
click at [804, 327] on p "If your program is accredited, it will be listed on the CPHR Alberta website. P…" at bounding box center [699, 326] width 365 height 24
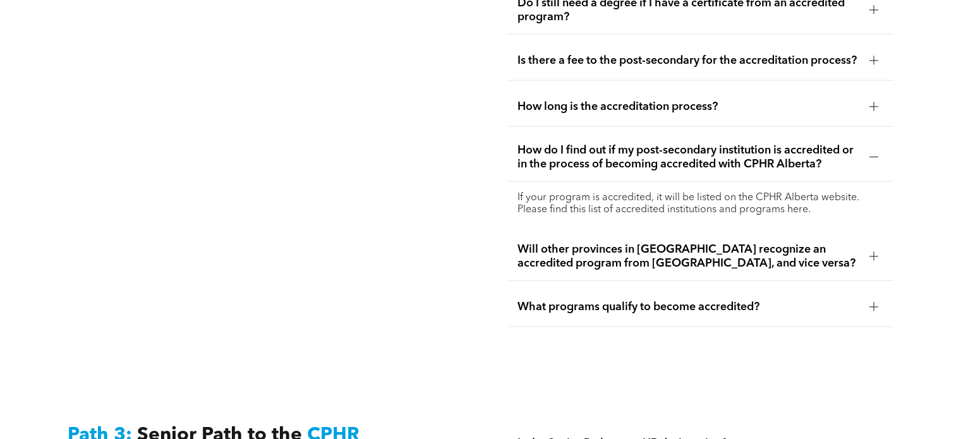
scroll to position [2856, 0]
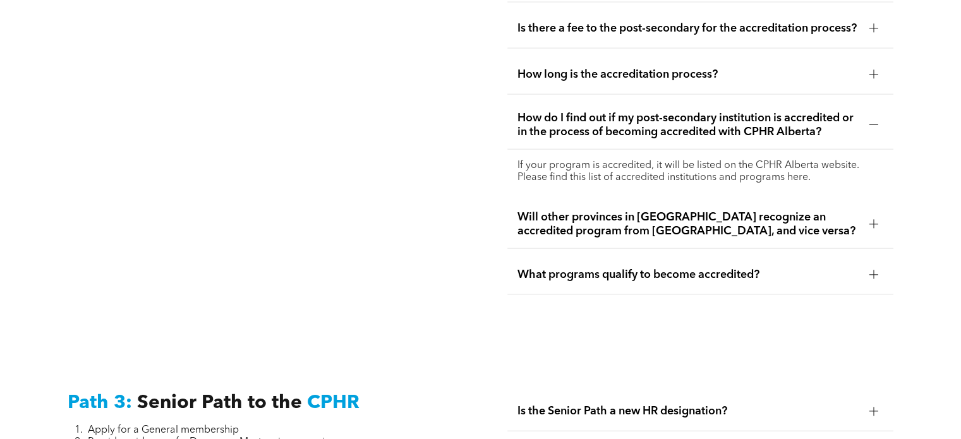
click at [771, 214] on span "Will other provinces in [GEOGRAPHIC_DATA] recognize an accredited program from …" at bounding box center [687, 224] width 341 height 28
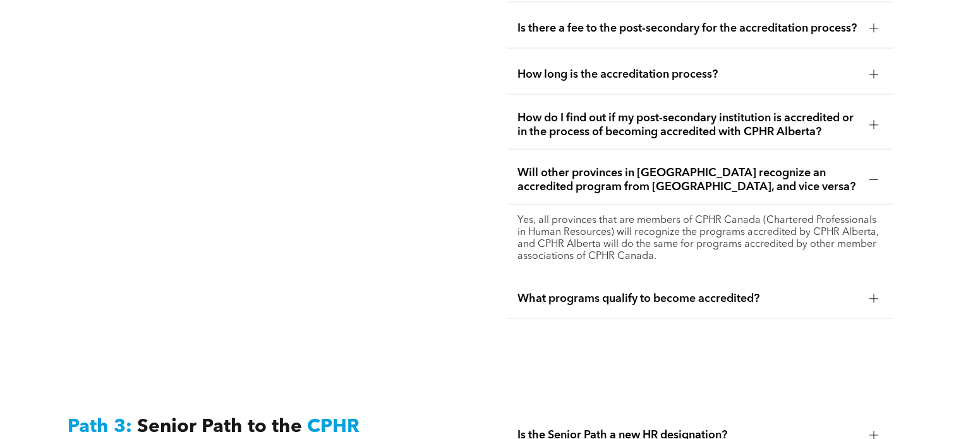
click at [747, 133] on span "How do I find out if my post-secondary institution is accredited or in the proc…" at bounding box center [687, 125] width 341 height 28
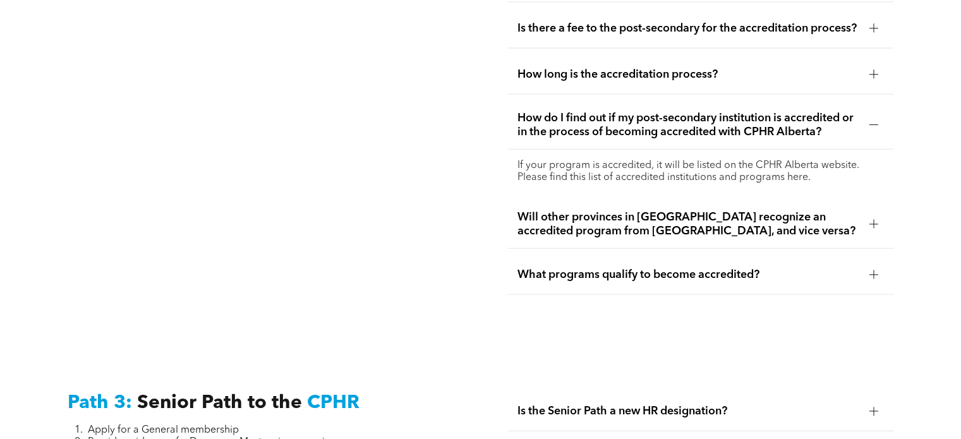
click at [708, 224] on span "Will other provinces in [GEOGRAPHIC_DATA] recognize an accredited program from …" at bounding box center [687, 224] width 341 height 28
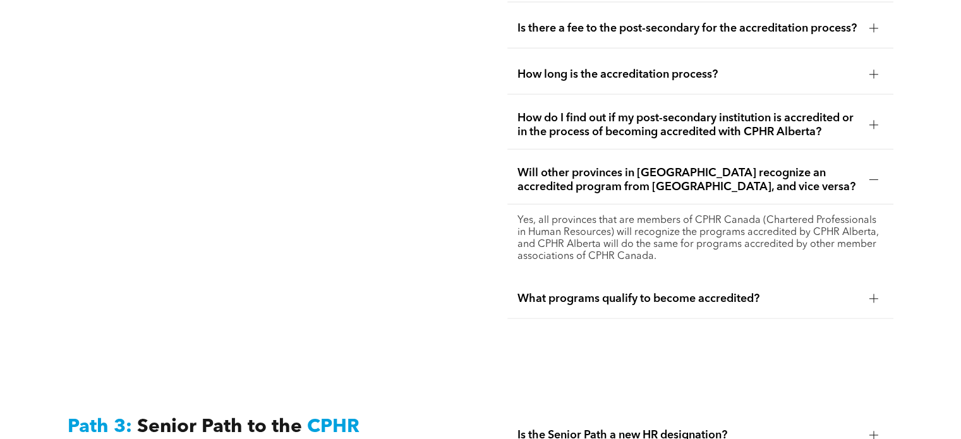
click at [667, 301] on div "What programs qualify to become accredited?" at bounding box center [699, 299] width 385 height 40
